Goal: Task Accomplishment & Management: Complete application form

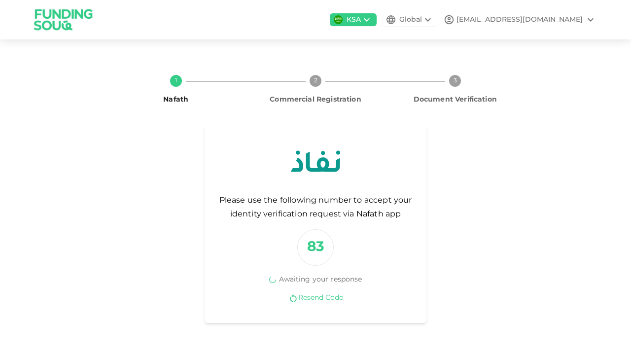
click at [329, 297] on link "Resend Code" at bounding box center [320, 297] width 45 height 9
